Goal: Find contact information: Find contact information

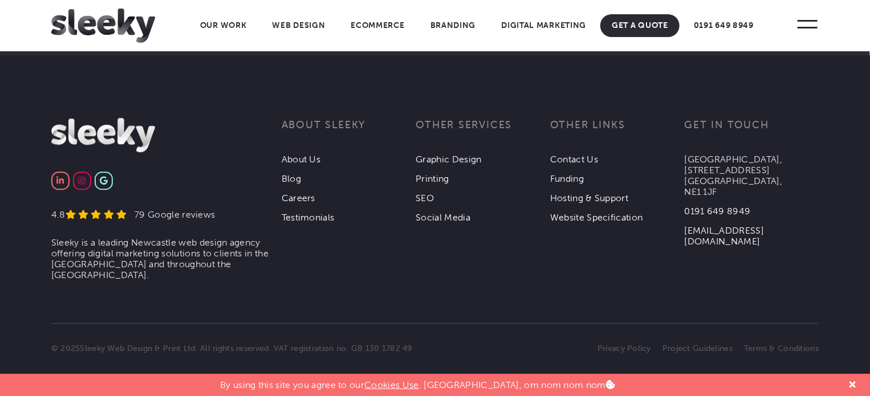
scroll to position [3769, 0]
click at [310, 161] on link "About Us" at bounding box center [301, 159] width 39 height 11
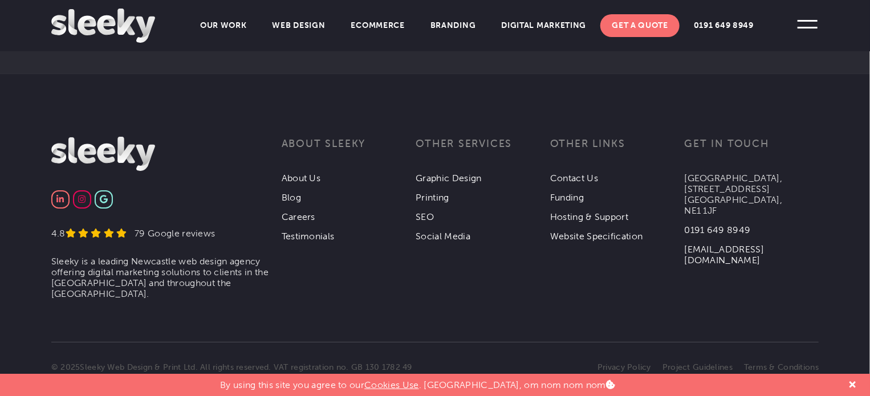
scroll to position [2206, 0]
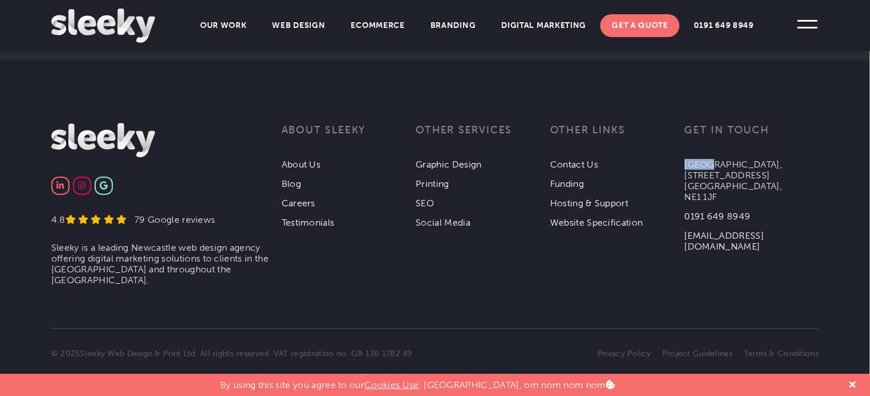
drag, startPoint x: 686, startPoint y: 158, endPoint x: 704, endPoint y: 163, distance: 18.4
click at [704, 163] on p "Collingwood Buildings, 38 Collingwood St, Newcastle upon Tyne, NE1 1JF" at bounding box center [752, 180] width 135 height 43
click at [765, 163] on p "Collingwood Buildings, 38 Collingwood St, Newcastle upon Tyne, NE1 1JF" at bounding box center [752, 180] width 135 height 43
drag, startPoint x: 687, startPoint y: 159, endPoint x: 767, endPoint y: 169, distance: 80.4
click at [767, 169] on p "Collingwood Buildings, 38 Collingwood St, Newcastle upon Tyne, NE1 1JF" at bounding box center [752, 180] width 135 height 43
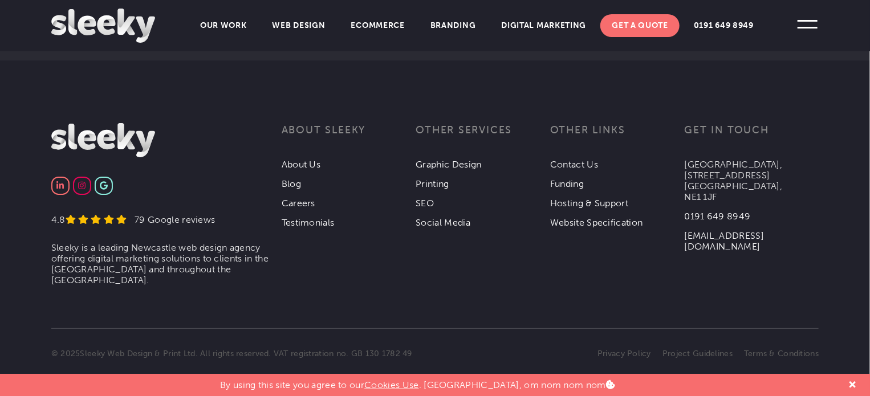
copy p "Collingwood Buildings, 38 Collingwood St"
click at [704, 189] on p "Collingwood Buildings, 38 Collingwood St, Newcastle upon Tyne, NE1 1JF" at bounding box center [752, 180] width 135 height 43
click at [704, 191] on p "Collingwood Buildings, 38 Collingwood St, Newcastle upon Tyne, NE1 1JF" at bounding box center [752, 180] width 135 height 43
drag, startPoint x: 687, startPoint y: 187, endPoint x: 717, endPoint y: 187, distance: 30.2
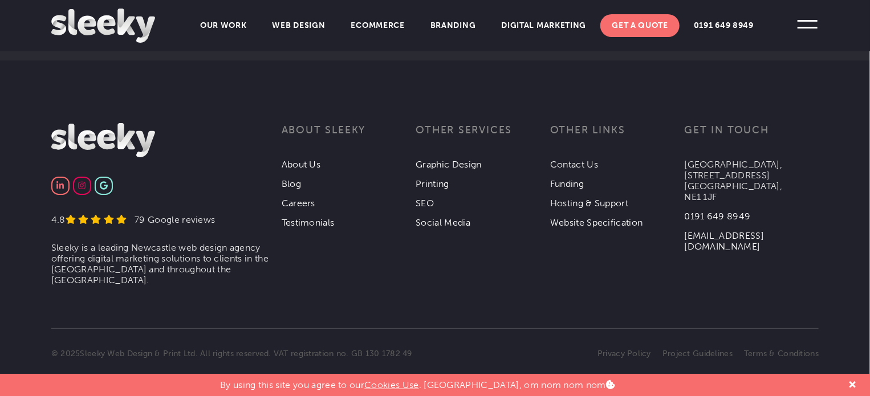
click at [717, 187] on p "Collingwood Buildings, 38 Collingwood St, Newcastle upon Tyne, NE1 1JF" at bounding box center [752, 180] width 135 height 43
copy p "NE1 1JF"
